Goal: Use online tool/utility: Utilize a website feature to perform a specific function

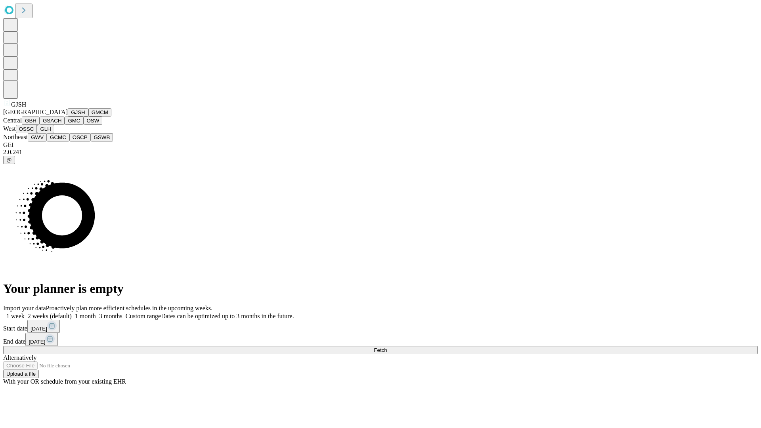
click at [68, 117] on button "GJSH" at bounding box center [78, 112] width 21 height 8
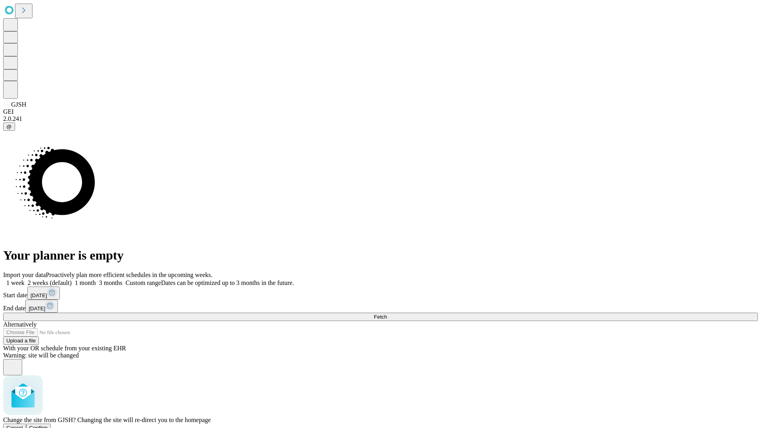
click at [48, 425] on span "Confirm" at bounding box center [38, 428] width 19 height 6
click at [72, 279] on label "2 weeks (default)" at bounding box center [48, 282] width 47 height 7
click at [387, 314] on span "Fetch" at bounding box center [380, 317] width 13 height 6
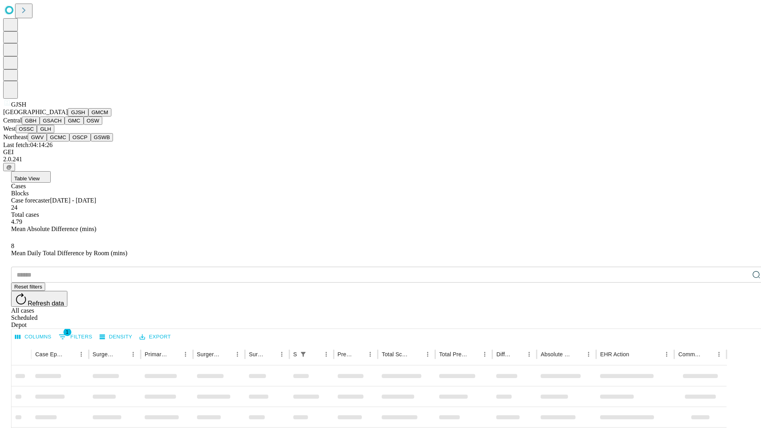
click at [88, 117] on button "GMCM" at bounding box center [99, 112] width 23 height 8
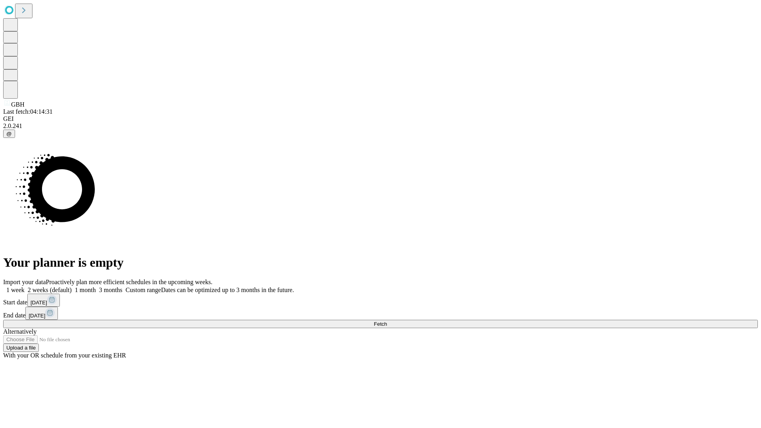
click at [72, 287] on label "2 weeks (default)" at bounding box center [48, 290] width 47 height 7
click at [387, 321] on span "Fetch" at bounding box center [380, 324] width 13 height 6
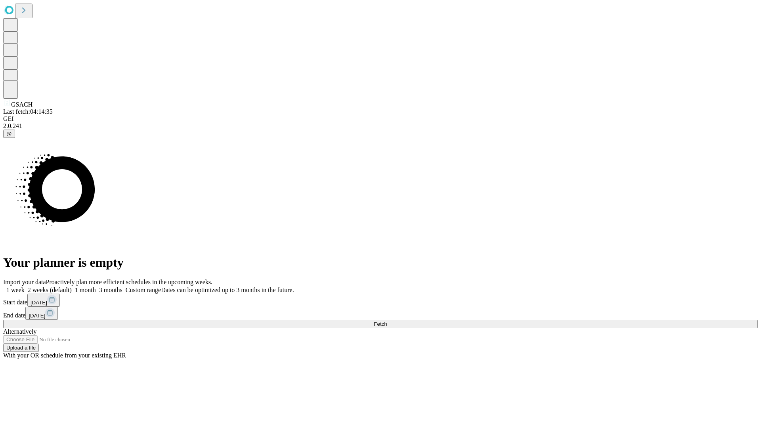
click at [72, 287] on label "2 weeks (default)" at bounding box center [48, 290] width 47 height 7
click at [387, 321] on span "Fetch" at bounding box center [380, 324] width 13 height 6
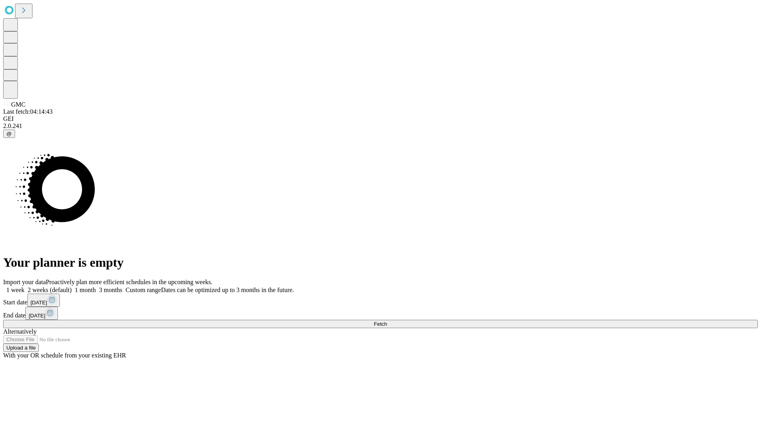
click at [72, 287] on label "2 weeks (default)" at bounding box center [48, 290] width 47 height 7
click at [387, 321] on span "Fetch" at bounding box center [380, 324] width 13 height 6
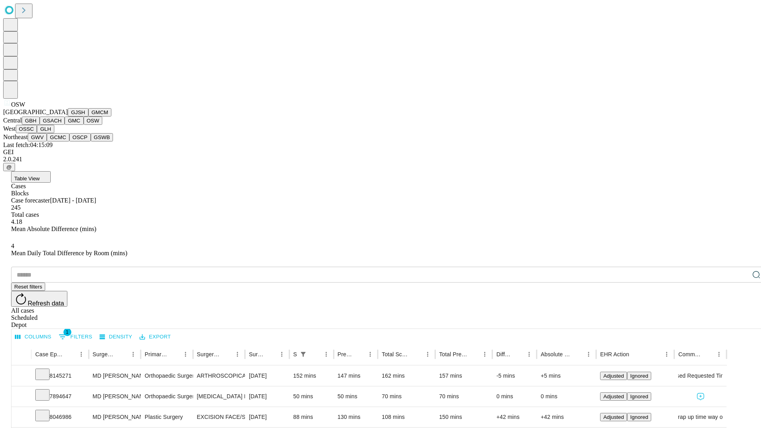
click at [37, 133] on button "OSSC" at bounding box center [26, 129] width 21 height 8
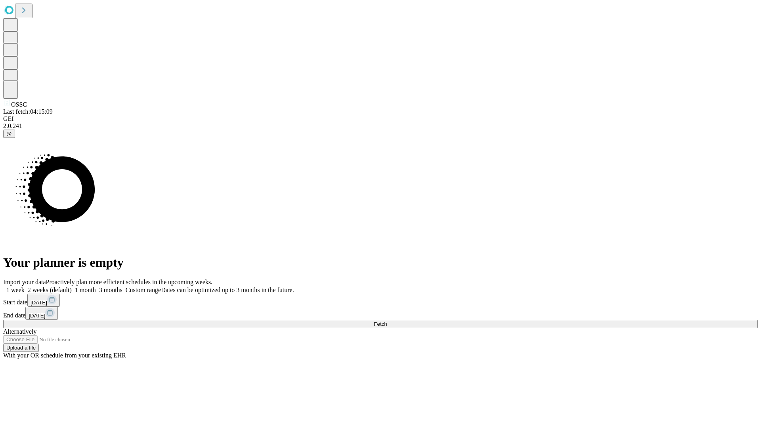
click at [72, 287] on label "2 weeks (default)" at bounding box center [48, 290] width 47 height 7
click at [387, 321] on span "Fetch" at bounding box center [380, 324] width 13 height 6
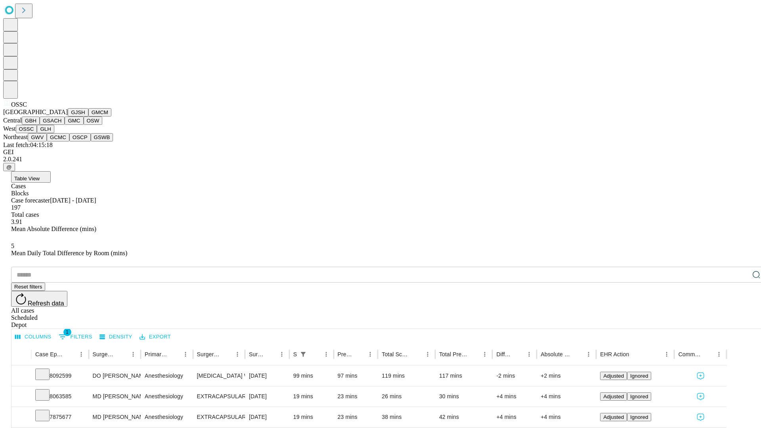
click at [54, 133] on button "GLH" at bounding box center [45, 129] width 17 height 8
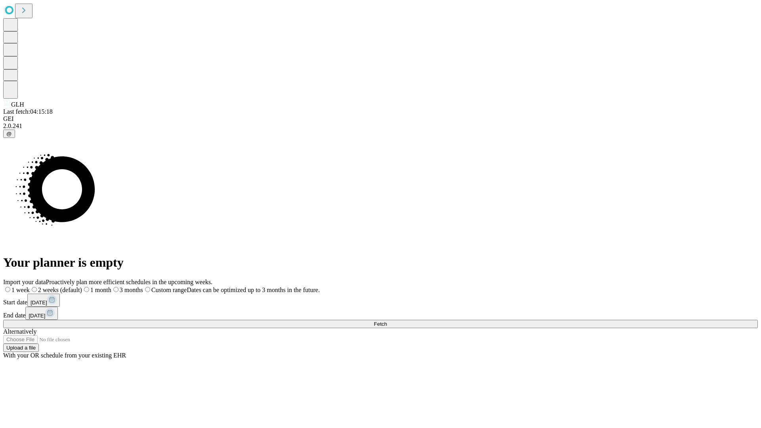
click at [387, 321] on span "Fetch" at bounding box center [380, 324] width 13 height 6
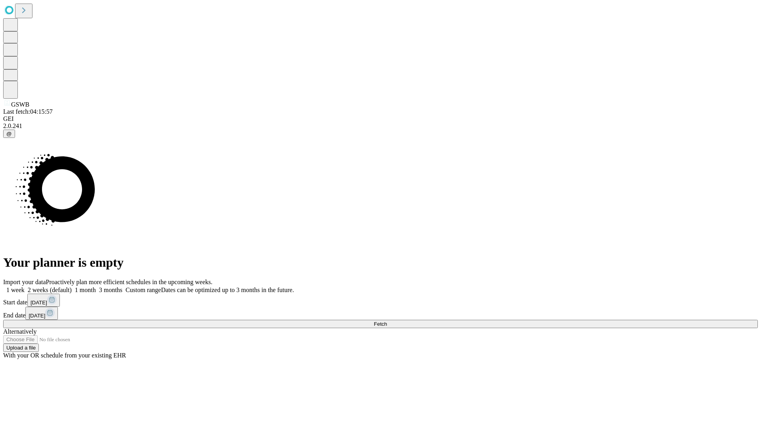
click at [72, 287] on label "2 weeks (default)" at bounding box center [48, 290] width 47 height 7
click at [387, 321] on span "Fetch" at bounding box center [380, 324] width 13 height 6
